Goal: Task Accomplishment & Management: Complete application form

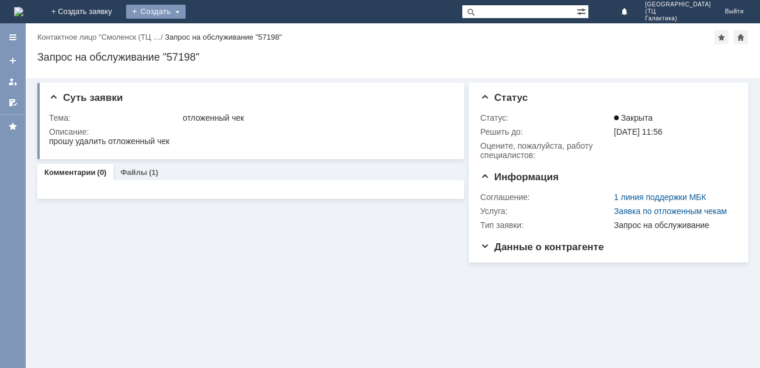
click at [186, 12] on div "Создать" at bounding box center [156, 12] width 60 height 14
click at [217, 37] on link "Заявка" at bounding box center [172, 35] width 89 height 14
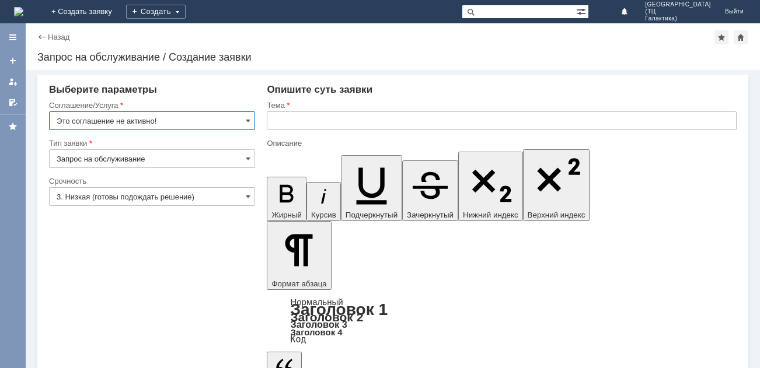
click at [251, 122] on input "Это соглашение не активно!" at bounding box center [152, 120] width 206 height 19
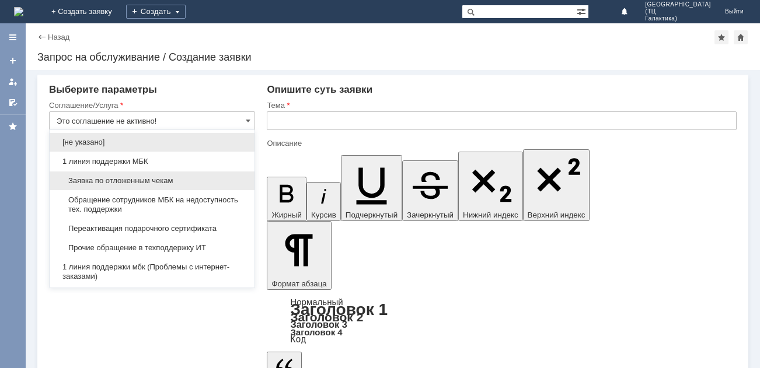
click at [161, 183] on span "Заявка по отложенным чекам" at bounding box center [152, 180] width 191 height 9
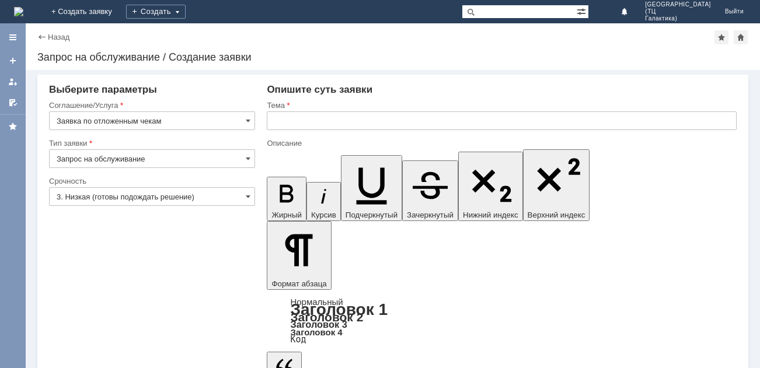
type input "Заявка по отложенным чекам"
click at [323, 125] on input "text" at bounding box center [502, 120] width 470 height 19
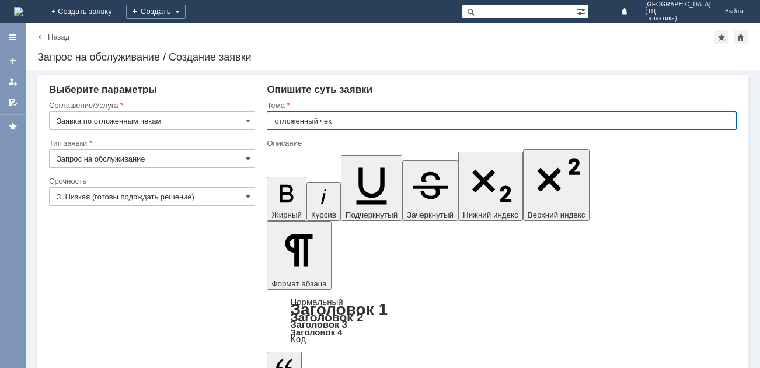
type input "отложенный чек"
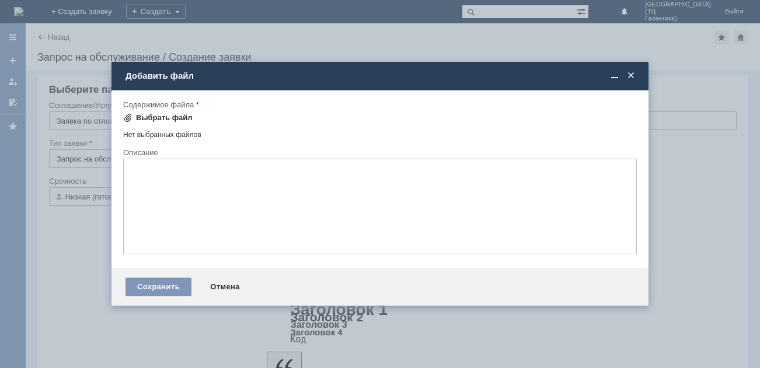
click at [144, 121] on div "Выбрать файл" at bounding box center [164, 117] width 57 height 9
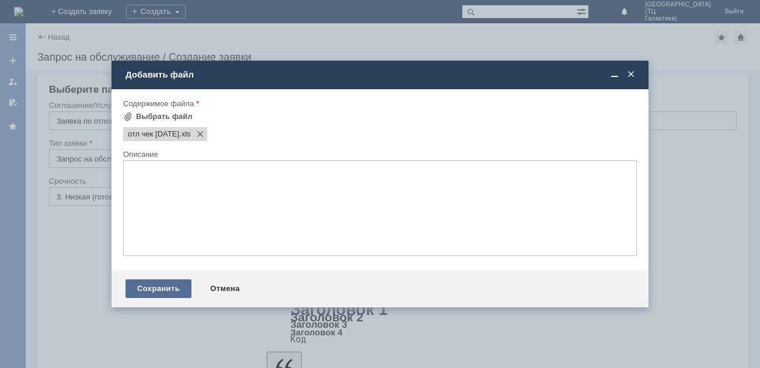
click at [142, 284] on div "Сохранить" at bounding box center [158, 289] width 66 height 19
